Goal: Find specific page/section: Find specific page/section

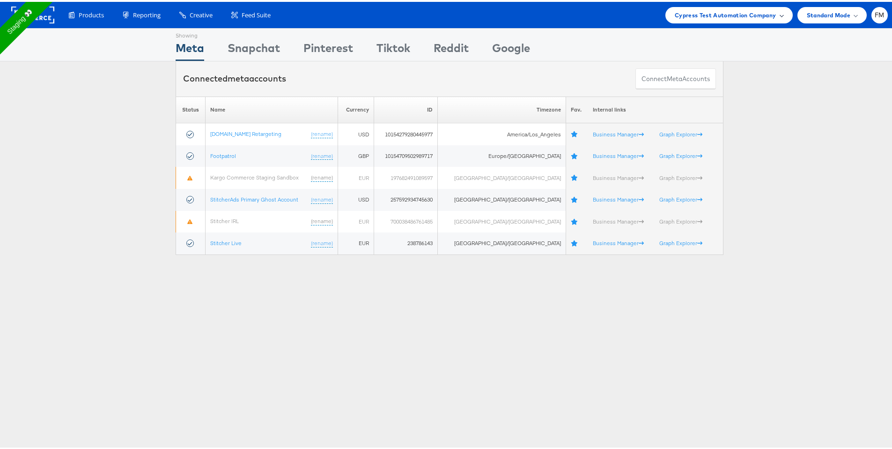
click at [697, 17] on span "Cypress Test Automation Company" at bounding box center [726, 13] width 102 height 10
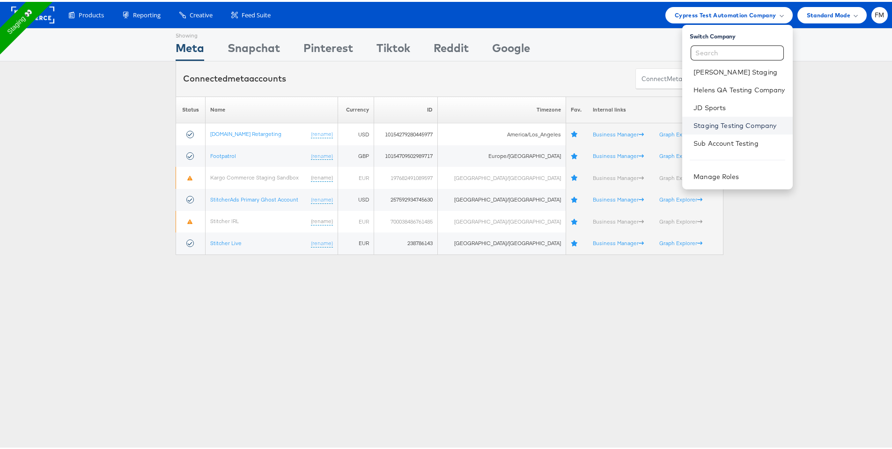
click at [748, 126] on link "Staging Testing Company" at bounding box center [739, 123] width 91 height 9
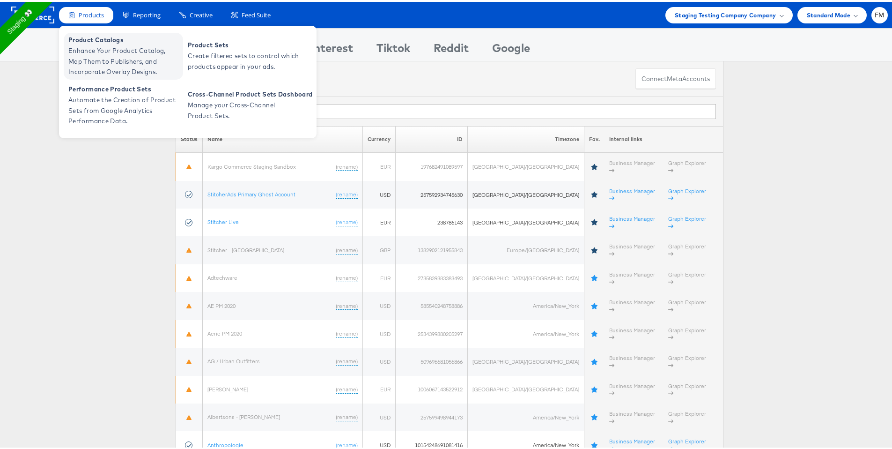
click at [108, 46] on span "Enhance Your Product Catalog, Map Them to Publishers, and Incorporate Overlay D…" at bounding box center [124, 60] width 112 height 32
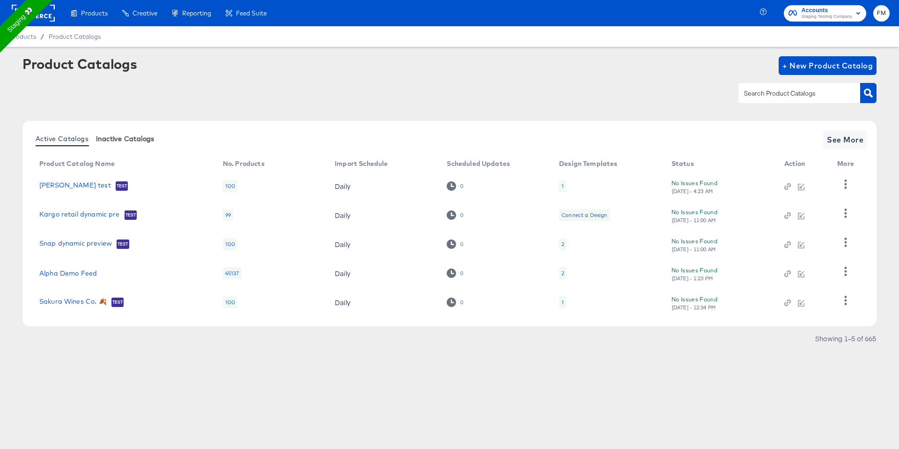
click at [117, 136] on span "Inactive Catalogs" at bounding box center [125, 138] width 59 height 7
